Goal: Find specific page/section: Find specific page/section

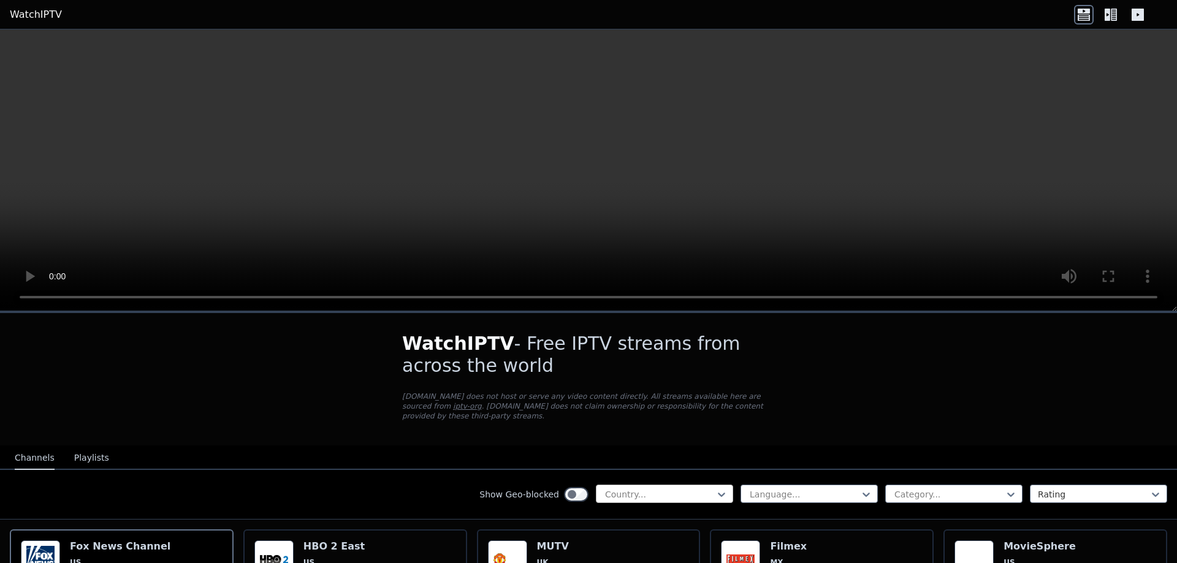
click at [640, 488] on div at bounding box center [660, 494] width 112 height 12
click at [637, 488] on div at bounding box center [660, 494] width 112 height 12
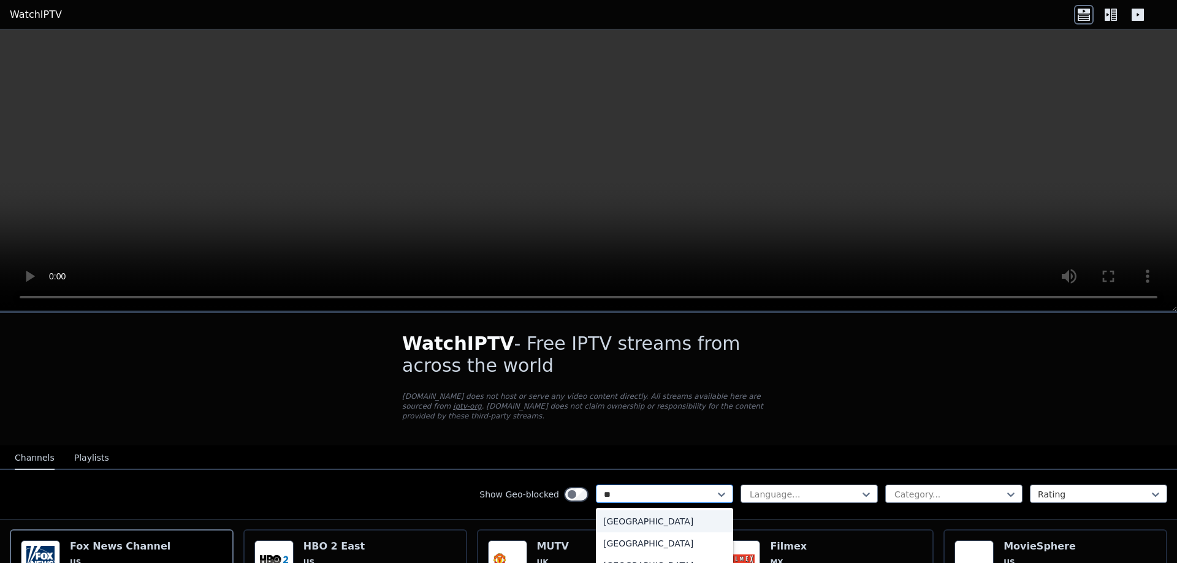
type input "***"
click at [626, 510] on div "[GEOGRAPHIC_DATA]" at bounding box center [664, 521] width 137 height 22
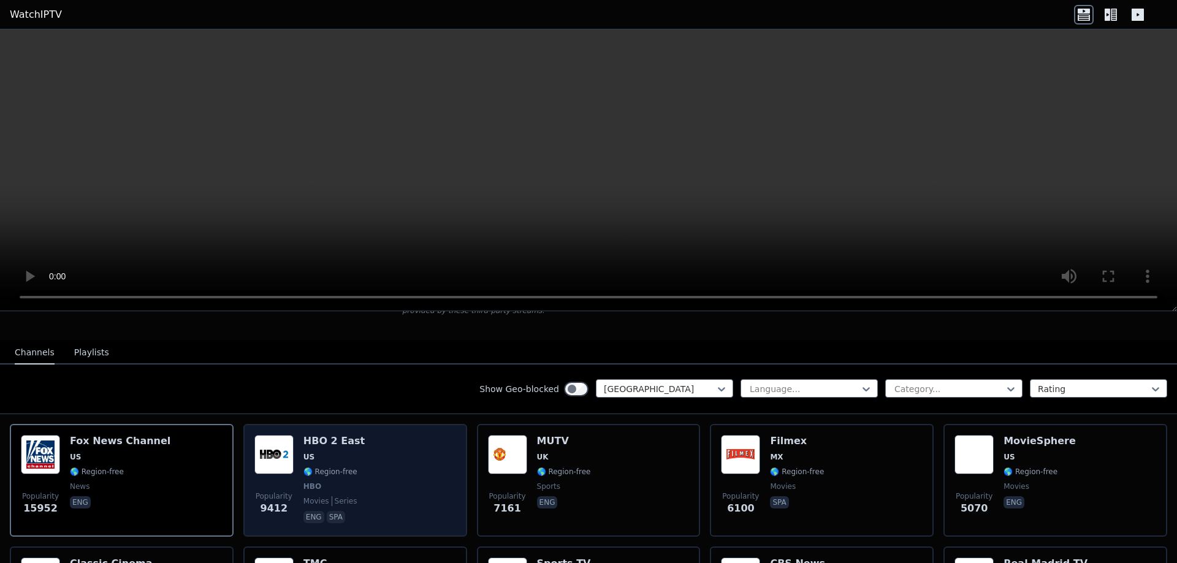
scroll to position [123, 0]
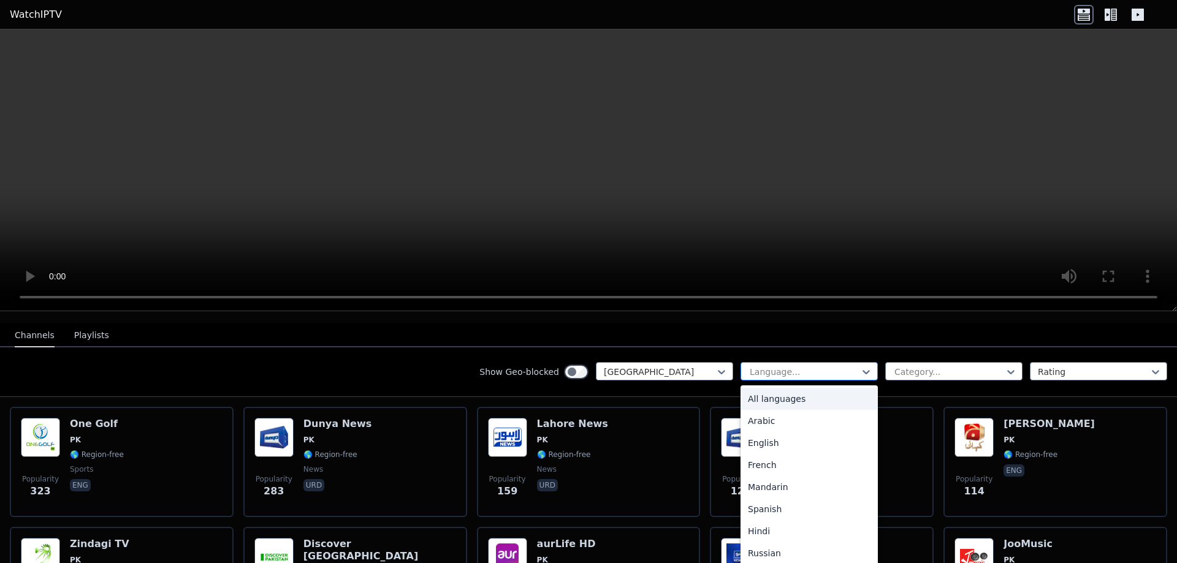
click at [811, 366] on div at bounding box center [804, 372] width 112 height 12
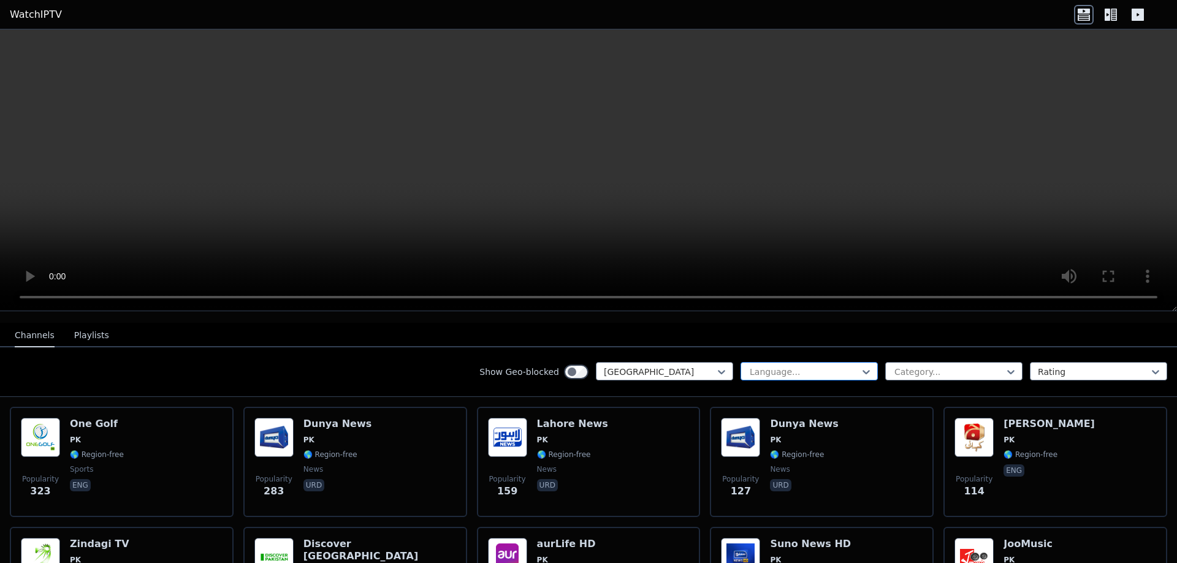
click at [811, 366] on div at bounding box center [804, 372] width 112 height 12
click at [927, 366] on div at bounding box center [949, 372] width 112 height 12
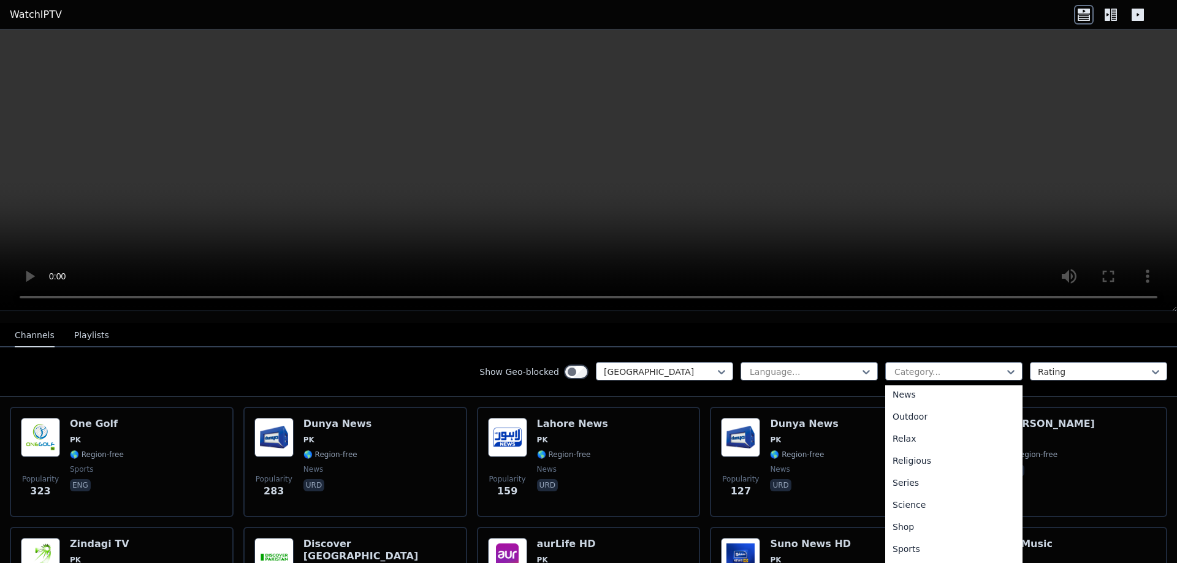
scroll to position [417, 0]
click at [907, 501] on div "Sports" at bounding box center [953, 512] width 137 height 22
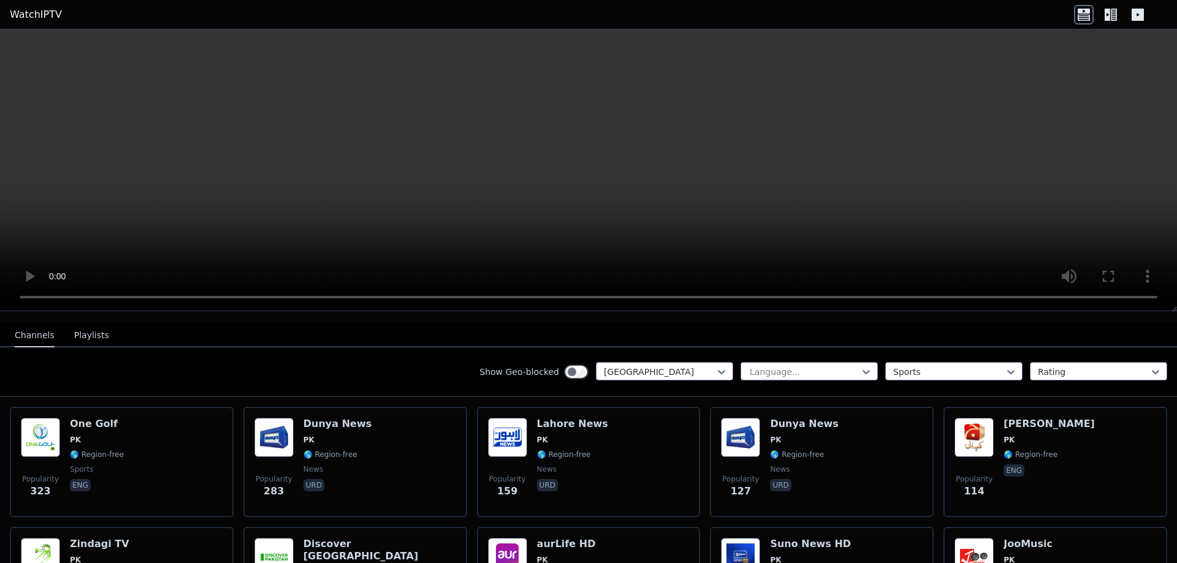
scroll to position [118, 0]
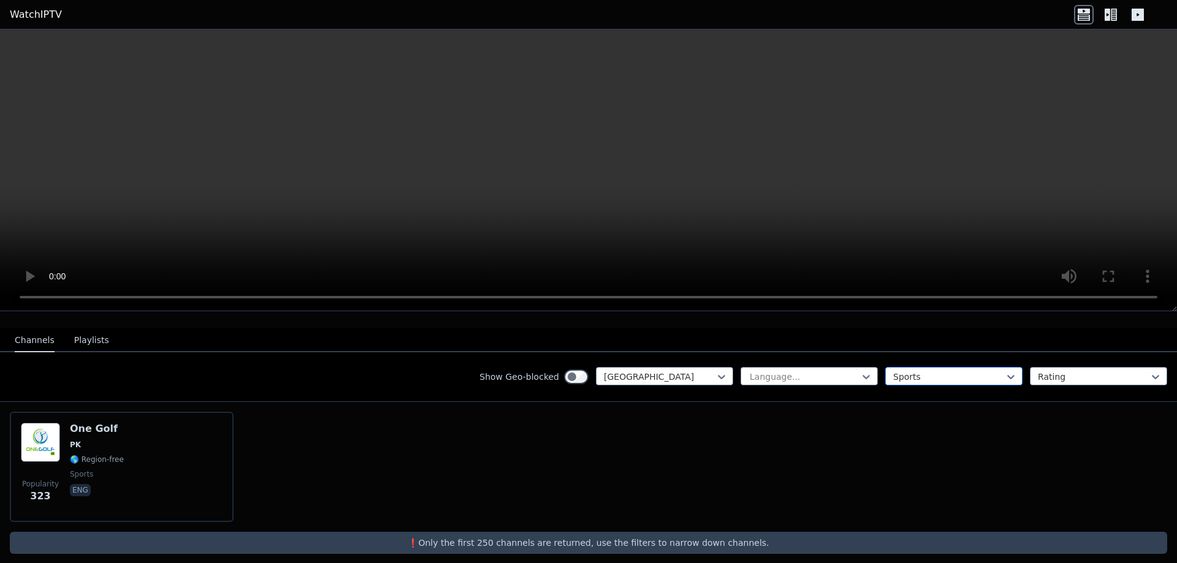
click at [909, 371] on div at bounding box center [949, 377] width 112 height 12
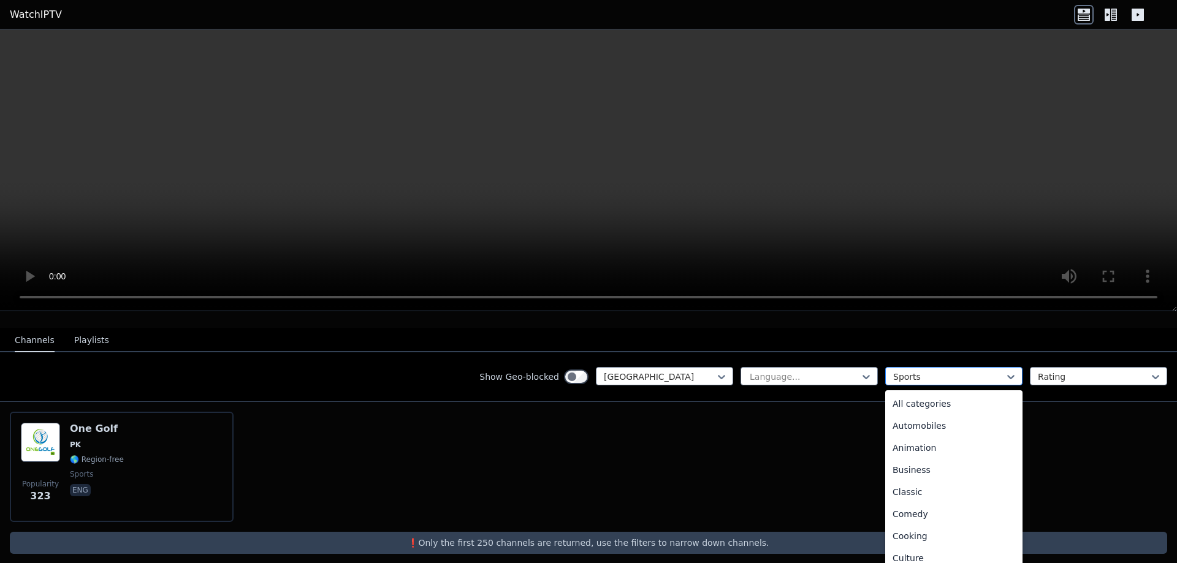
scroll to position [378, 0]
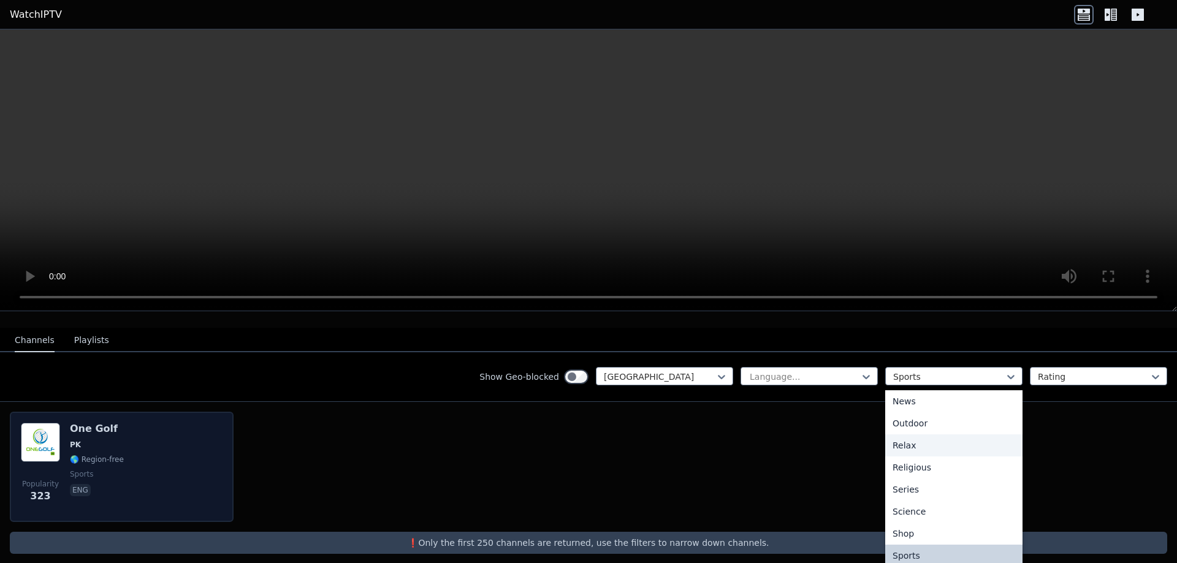
click at [99, 444] on div "One Golf PK 🌎 Region-free sports eng" at bounding box center [97, 467] width 54 height 88
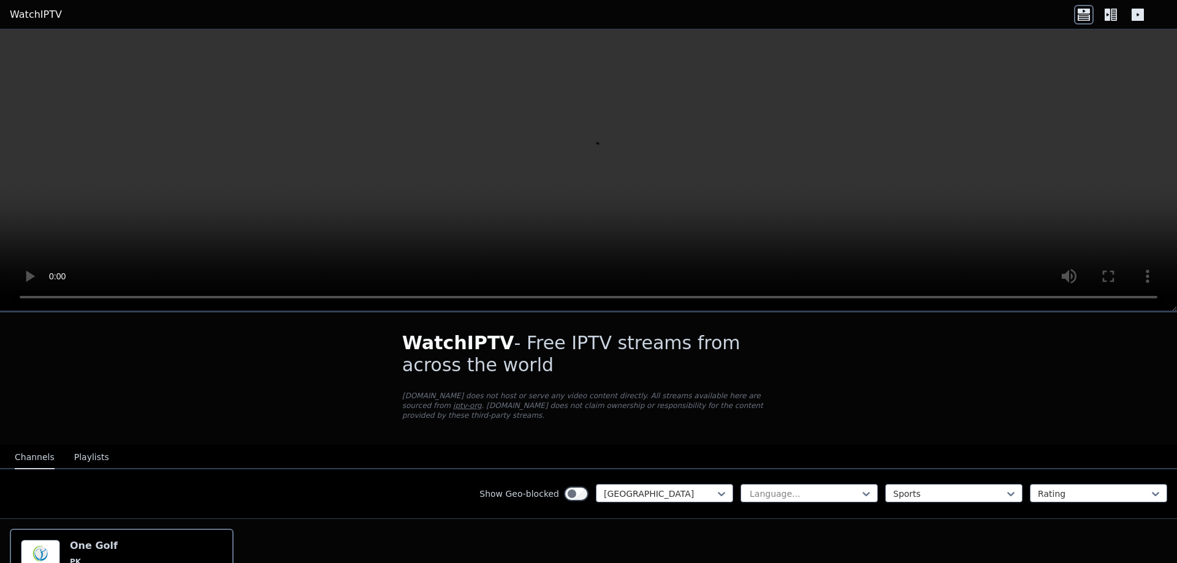
scroll to position [0, 0]
